Goal: Task Accomplishment & Management: Complete application form

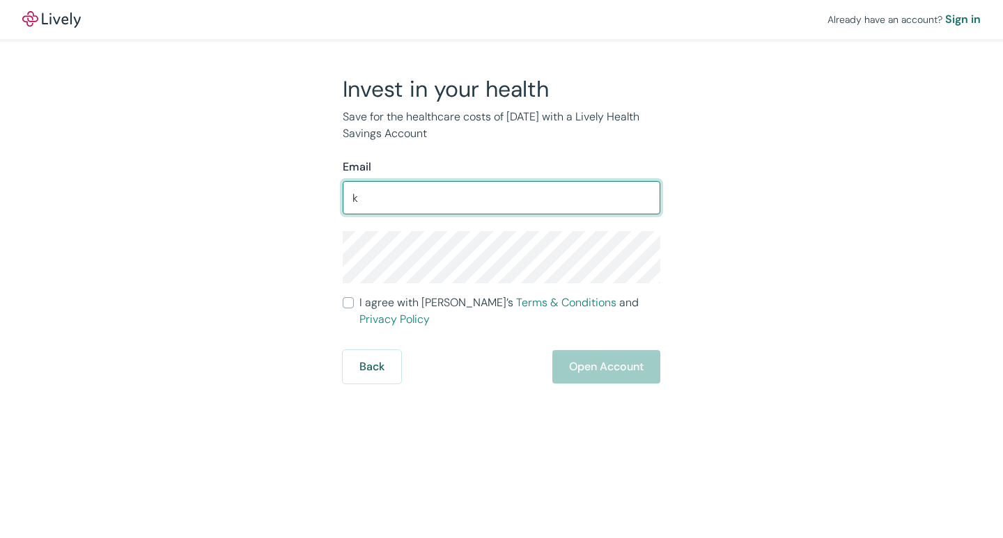
click at [262, 324] on div "Invest in your health Save for the healthcare costs of [DATE] with a Lively Hea…" at bounding box center [493, 229] width 668 height 308
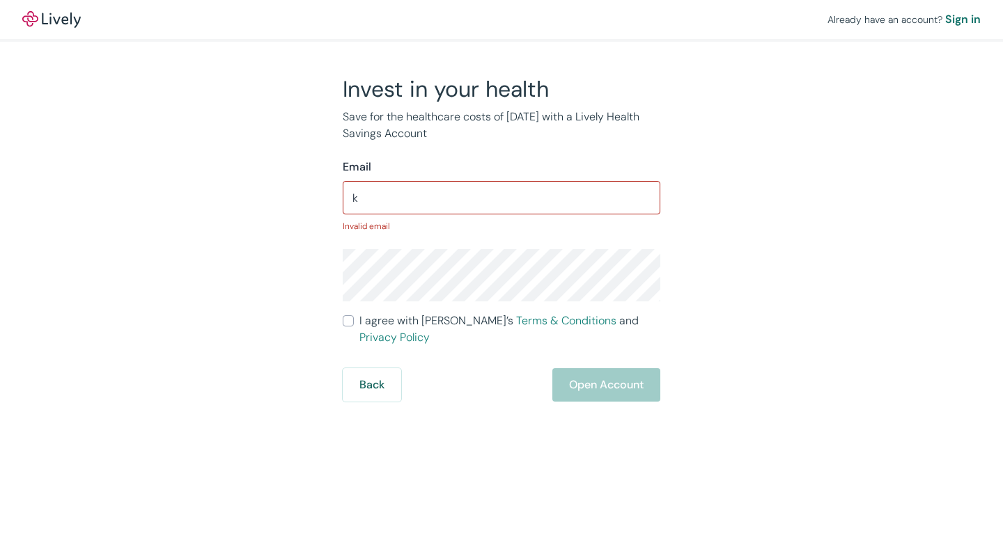
click at [367, 200] on input "k" at bounding box center [501, 198] width 317 height 28
click at [359, 197] on input "k" at bounding box center [501, 198] width 317 height 28
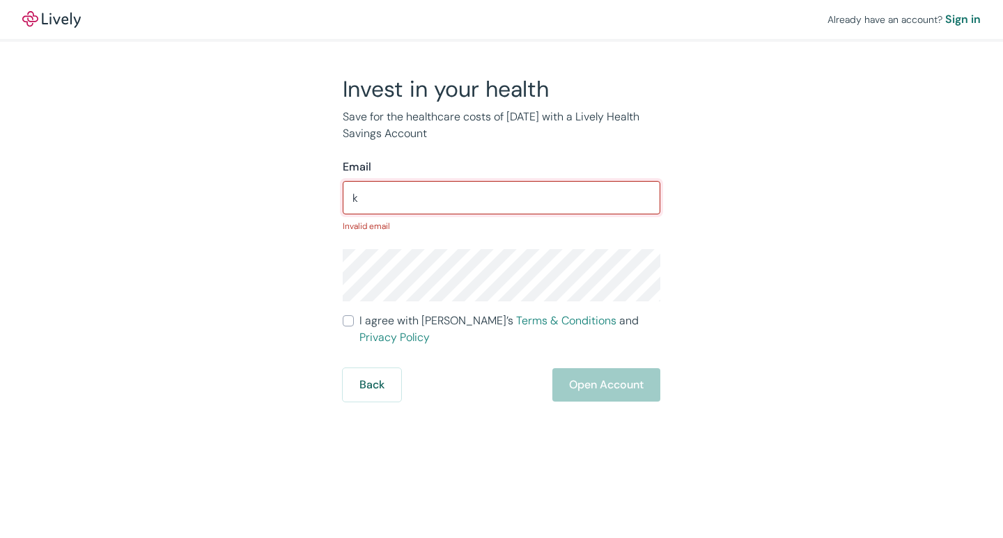
click at [359, 197] on input "k" at bounding box center [501, 198] width 317 height 28
type input "[EMAIL_ADDRESS][DOMAIN_NAME]"
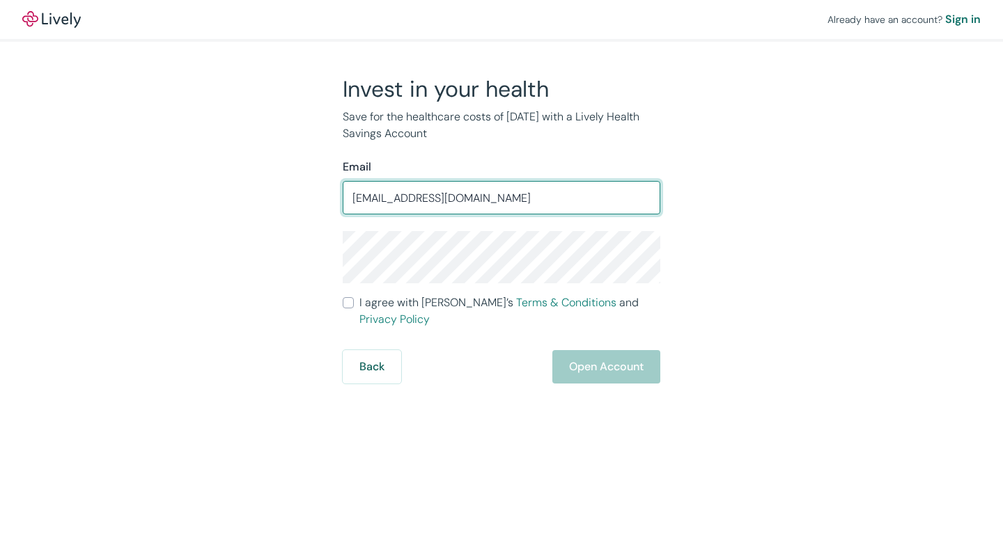
click at [348, 308] on input "I agree with Lively’s Terms & Conditions and Privacy Policy" at bounding box center [348, 302] width 11 height 11
click at [349, 307] on input "I agree with Lively’s Terms & Conditions and Privacy Policy" at bounding box center [348, 302] width 11 height 11
checkbox input "true"
click at [887, 19] on div "Already have an account? Sign in" at bounding box center [903, 19] width 153 height 17
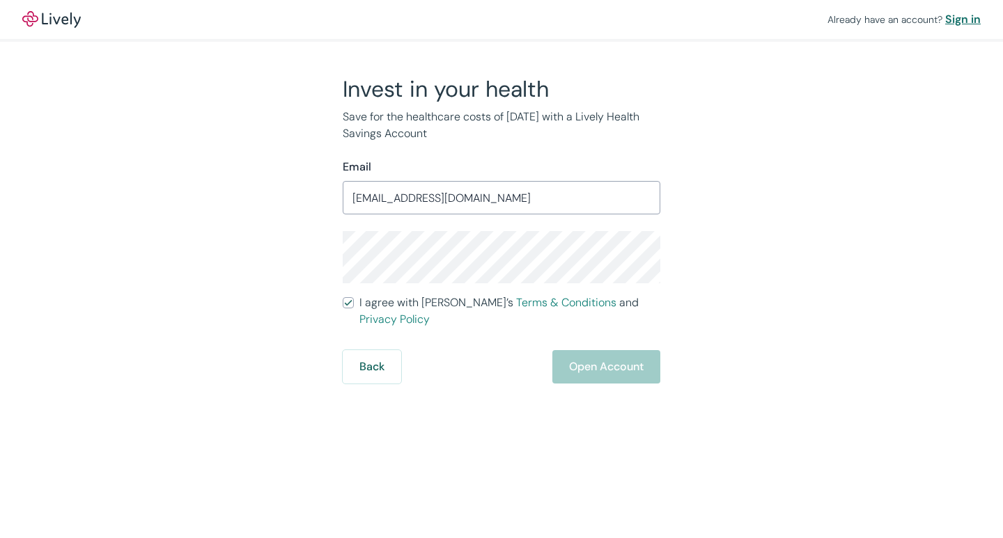
click at [959, 20] on div "Sign in" at bounding box center [963, 19] width 36 height 17
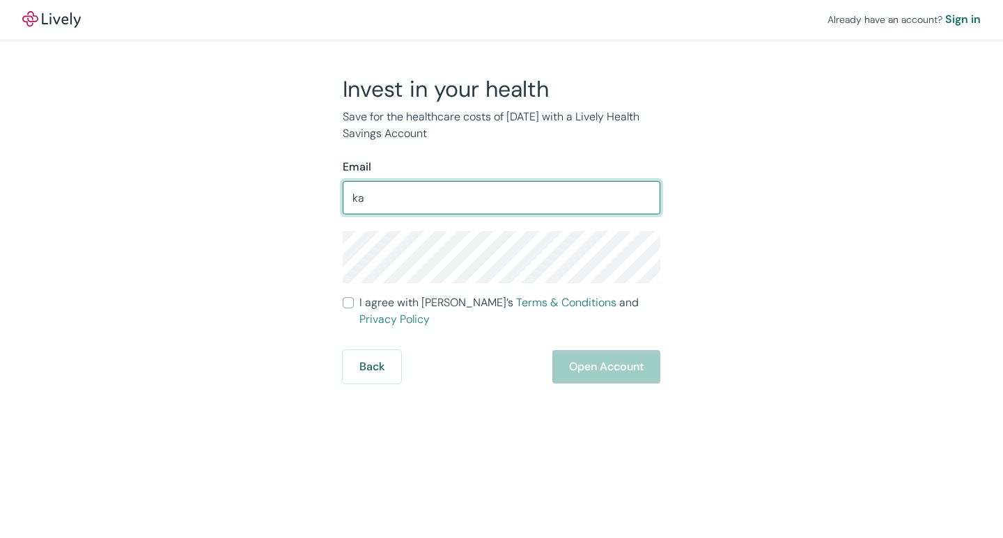
click at [359, 200] on input "ka" at bounding box center [501, 198] width 317 height 28
click at [365, 200] on input "ka" at bounding box center [501, 198] width 317 height 28
type input "[EMAIL_ADDRESS][DOMAIN_NAME]"
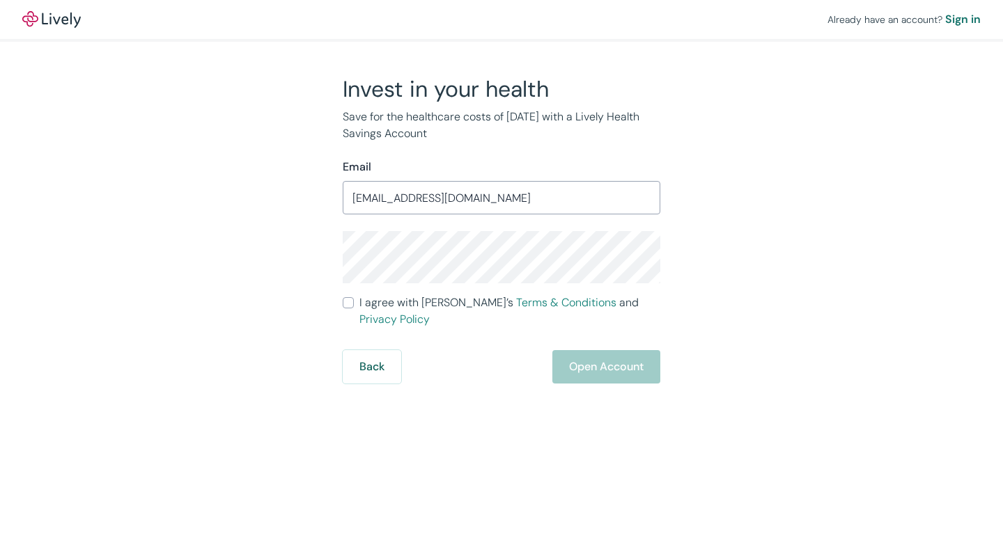
click at [346, 307] on input "I agree with Lively’s Terms & Conditions and Privacy Policy" at bounding box center [348, 302] width 11 height 11
checkbox input "true"
click at [375, 353] on button "Back" at bounding box center [372, 366] width 58 height 33
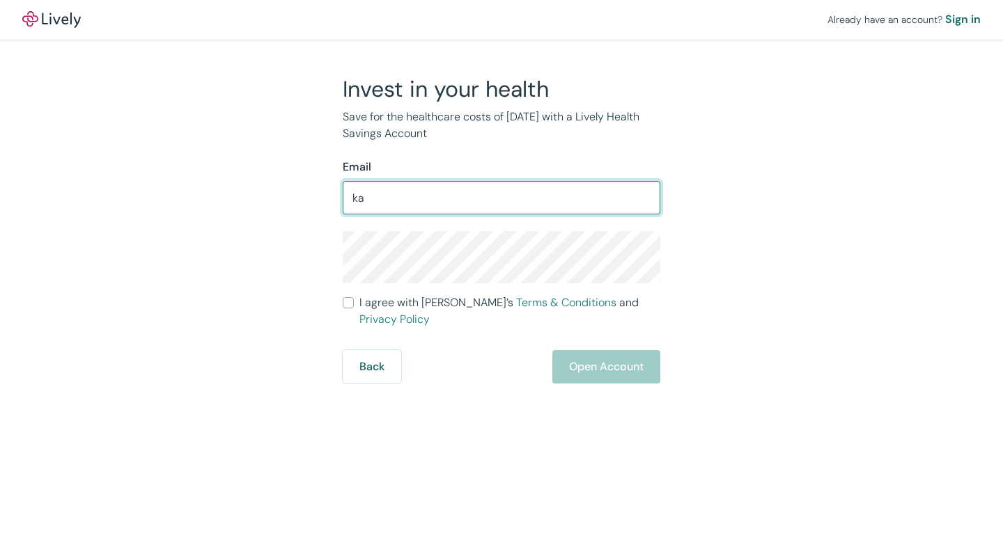
type input "[EMAIL_ADDRESS][DOMAIN_NAME]"
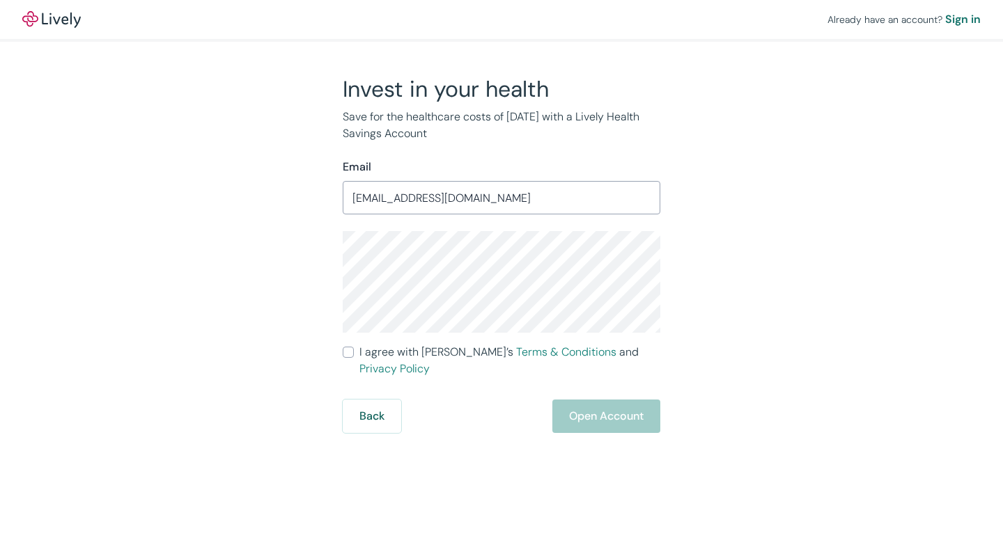
click at [345, 354] on input "I agree with Lively’s Terms & Conditions and Privacy Policy" at bounding box center [348, 352] width 11 height 11
checkbox input "true"
click at [609, 400] on button "Open Account" at bounding box center [606, 416] width 108 height 33
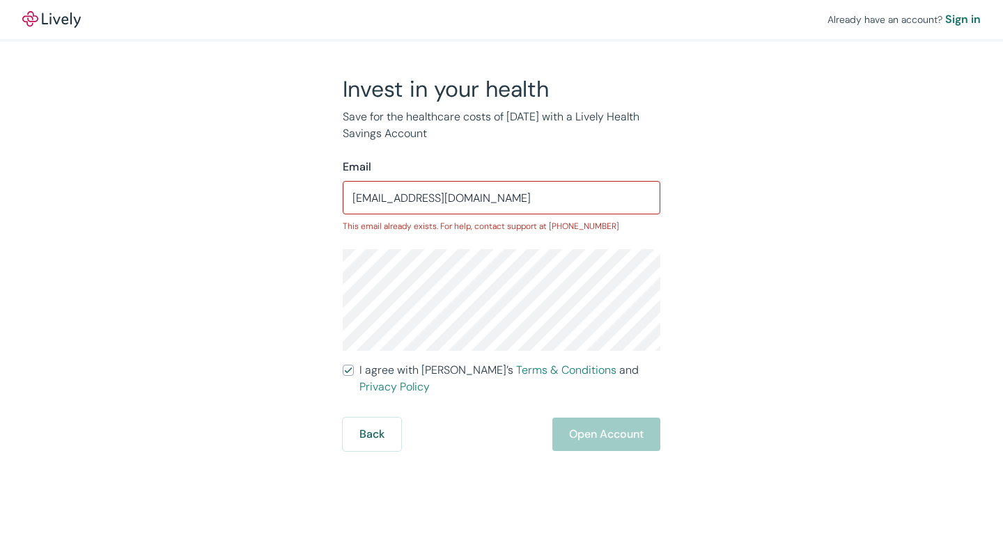
click at [329, 287] on div "Invest in your health Save for the healthcare costs of tomorrow with a Lively H…" at bounding box center [493, 263] width 334 height 376
click at [956, 22] on div "Sign in" at bounding box center [963, 19] width 36 height 17
